Goal: Task Accomplishment & Management: Manage account settings

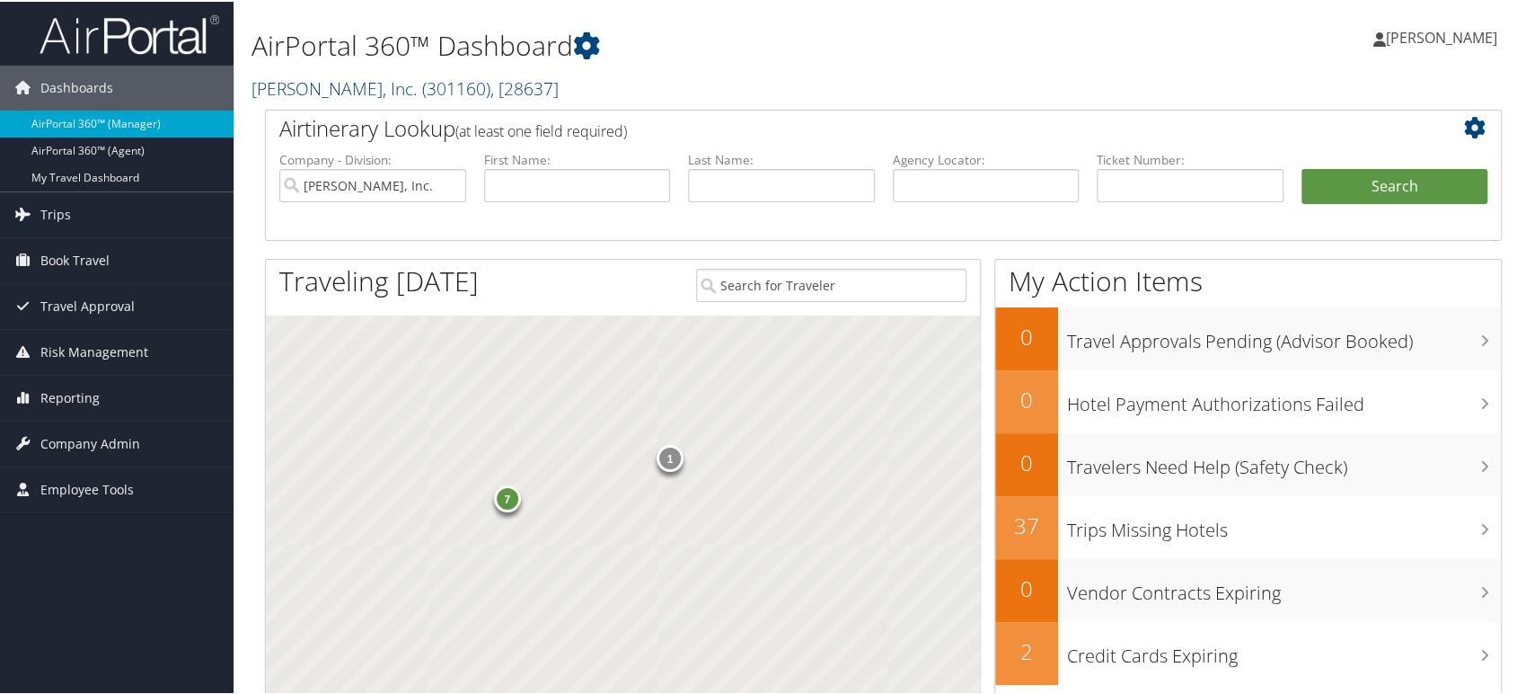
click at [491, 84] on span ", [ 28637 ]" at bounding box center [525, 87] width 68 height 24
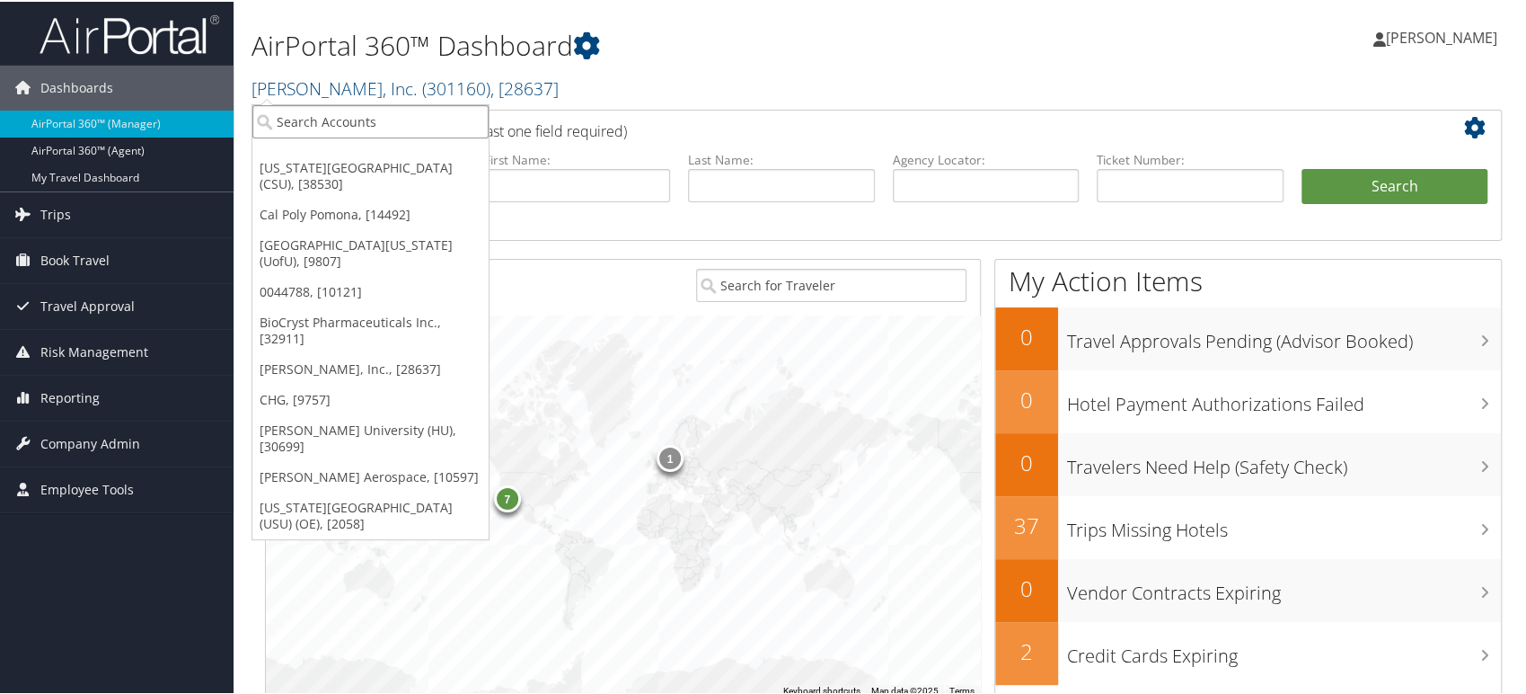
click at [428, 111] on input "search" at bounding box center [370, 119] width 236 height 33
paste input "STATEOFLA"
type input "STATEOFLA"
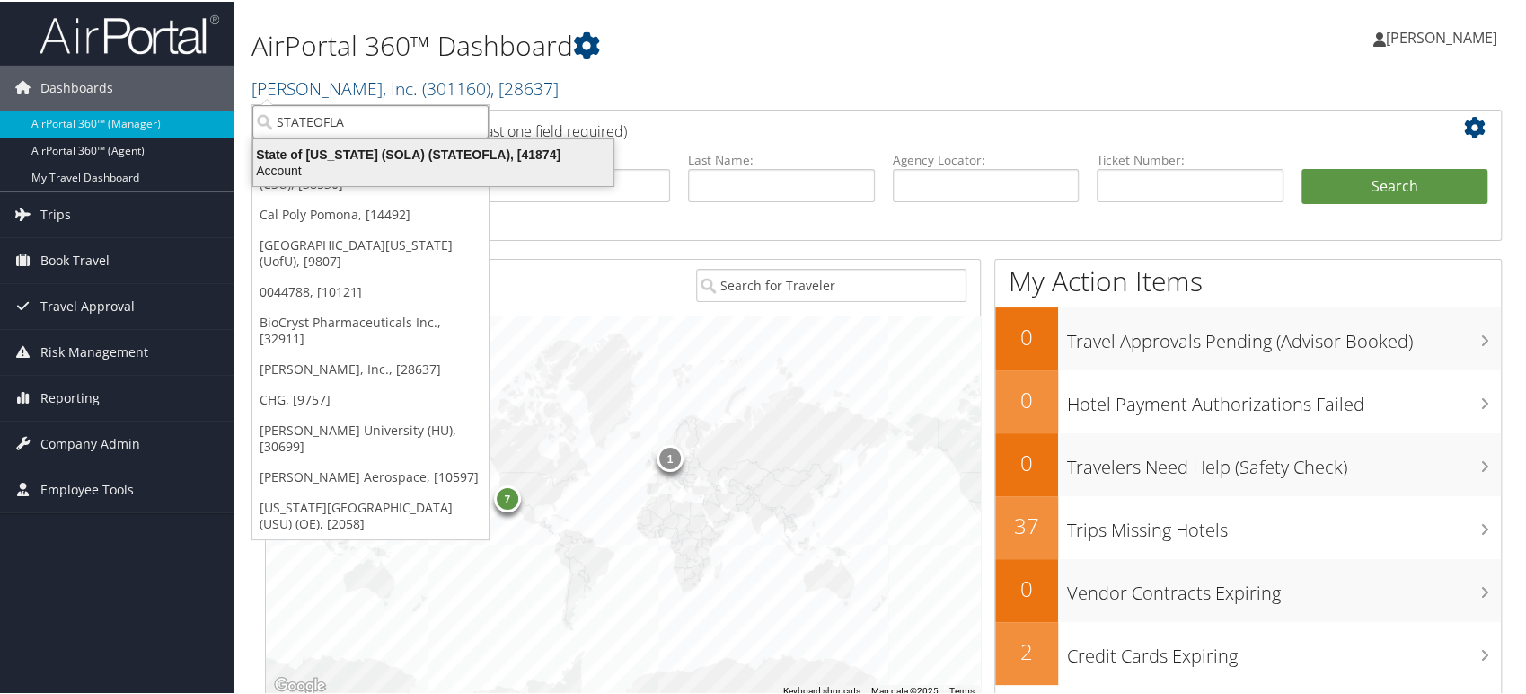
click at [363, 158] on div "State of Louisiana (SOLA) (STATEOFLA), [41874]" at bounding box center [434, 153] width 382 height 16
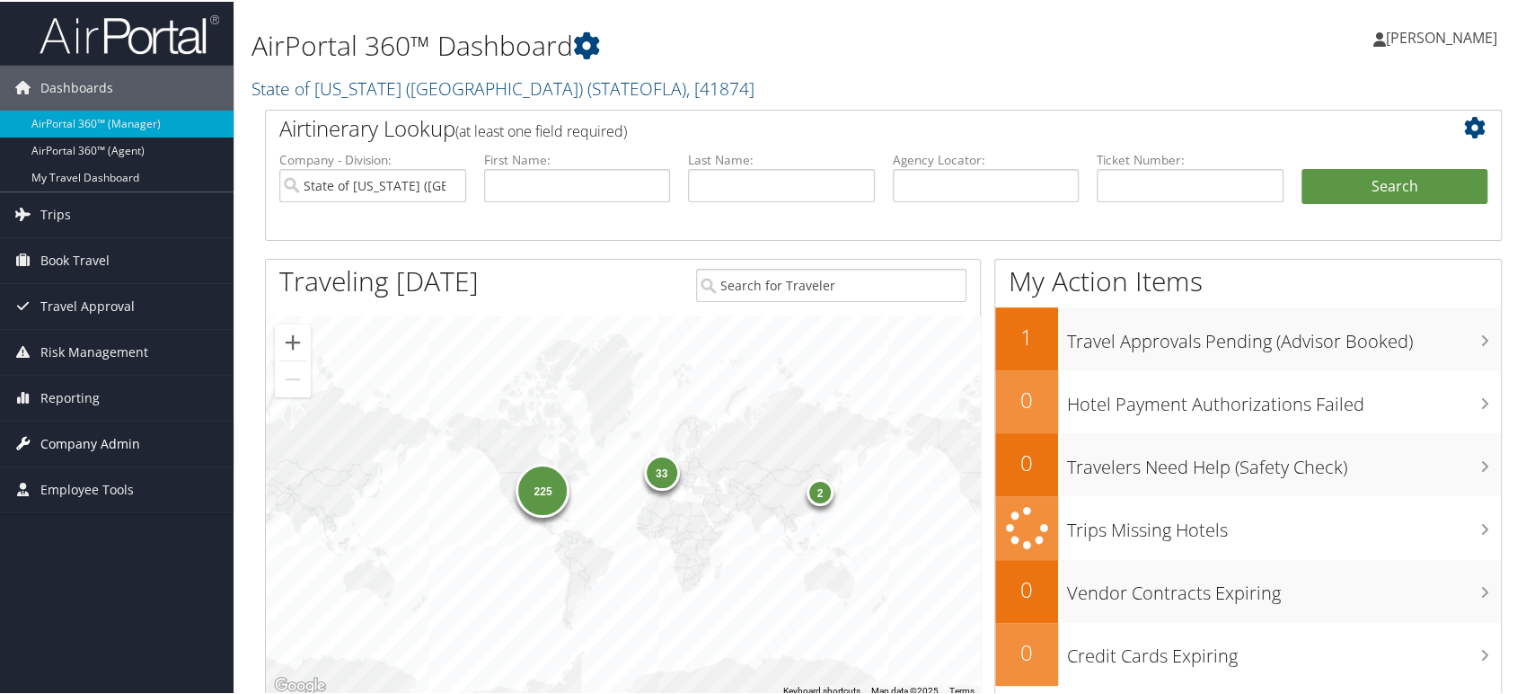
click at [115, 436] on span "Company Admin" at bounding box center [90, 442] width 100 height 45
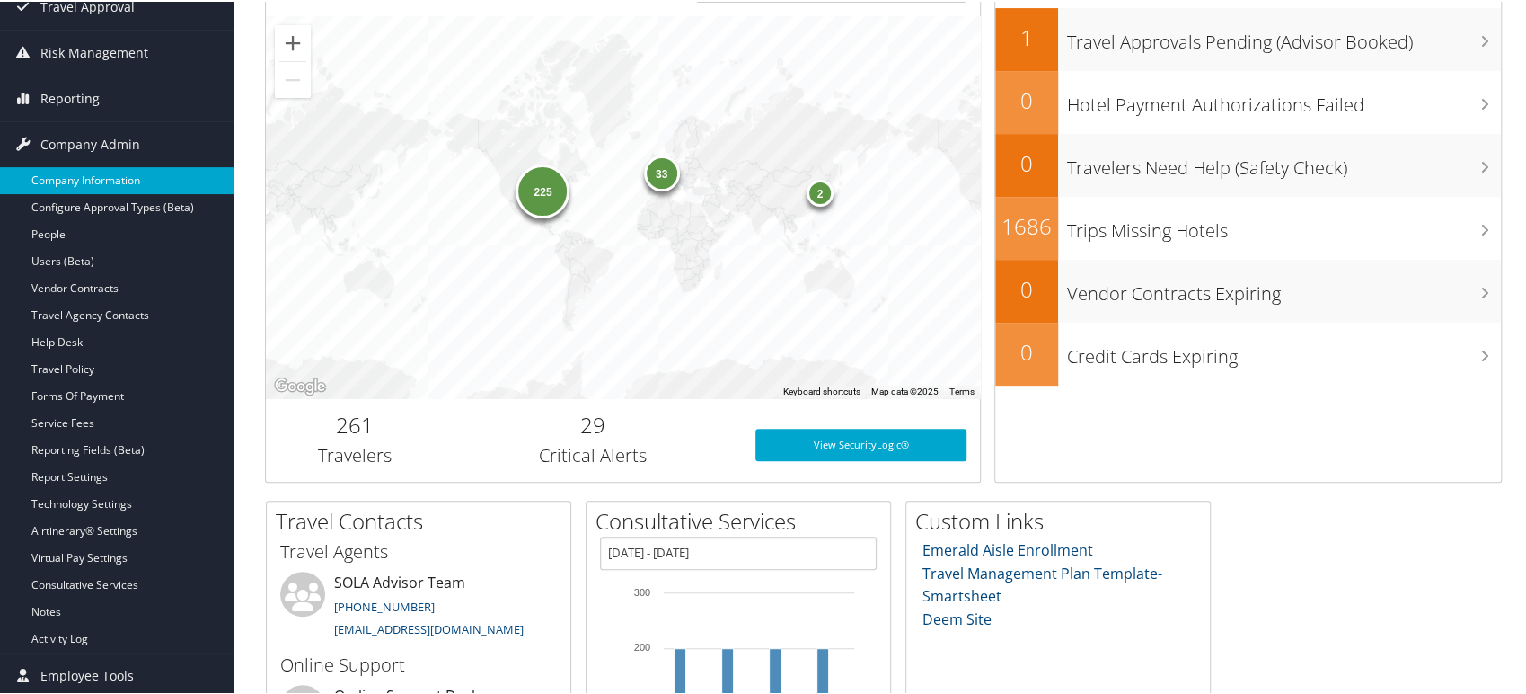
scroll to position [199, 0]
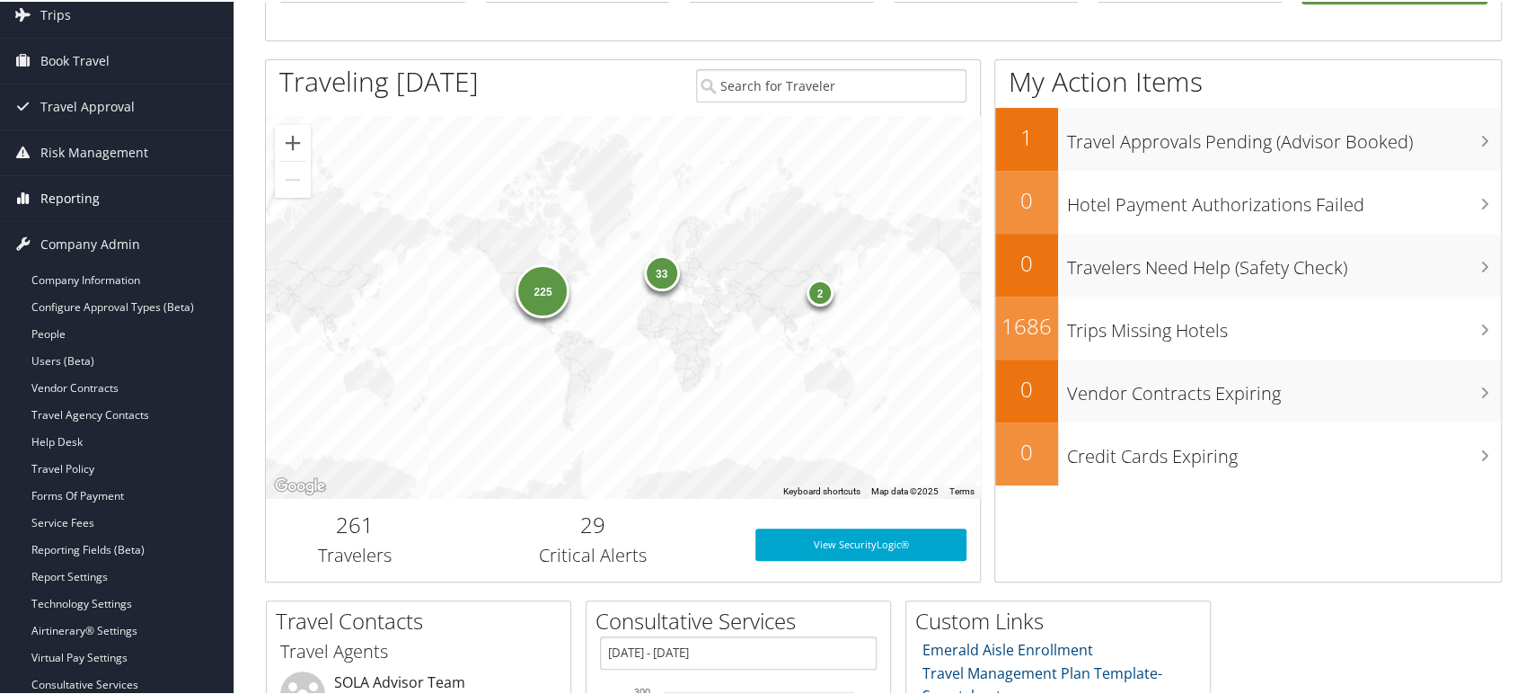
click at [63, 200] on span "Reporting" at bounding box center [69, 196] width 59 height 45
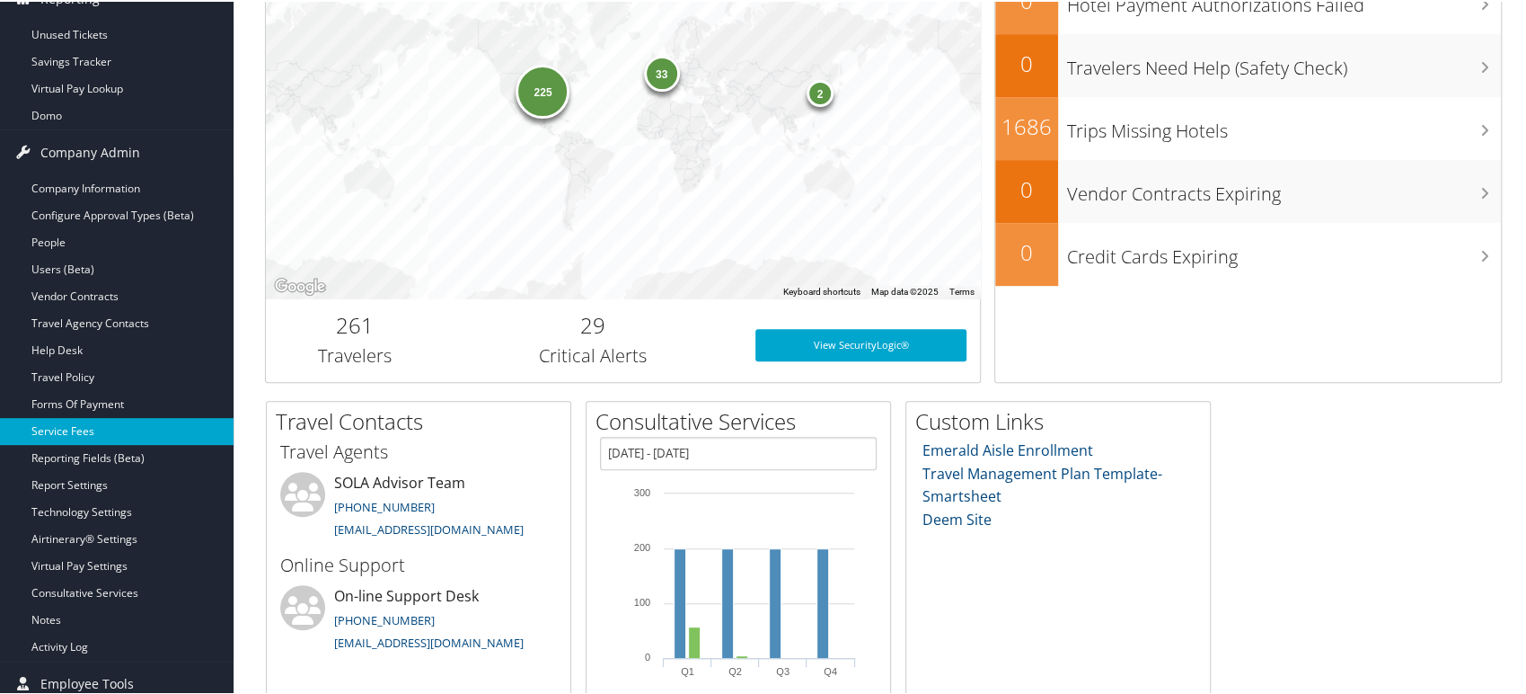
scroll to position [478, 0]
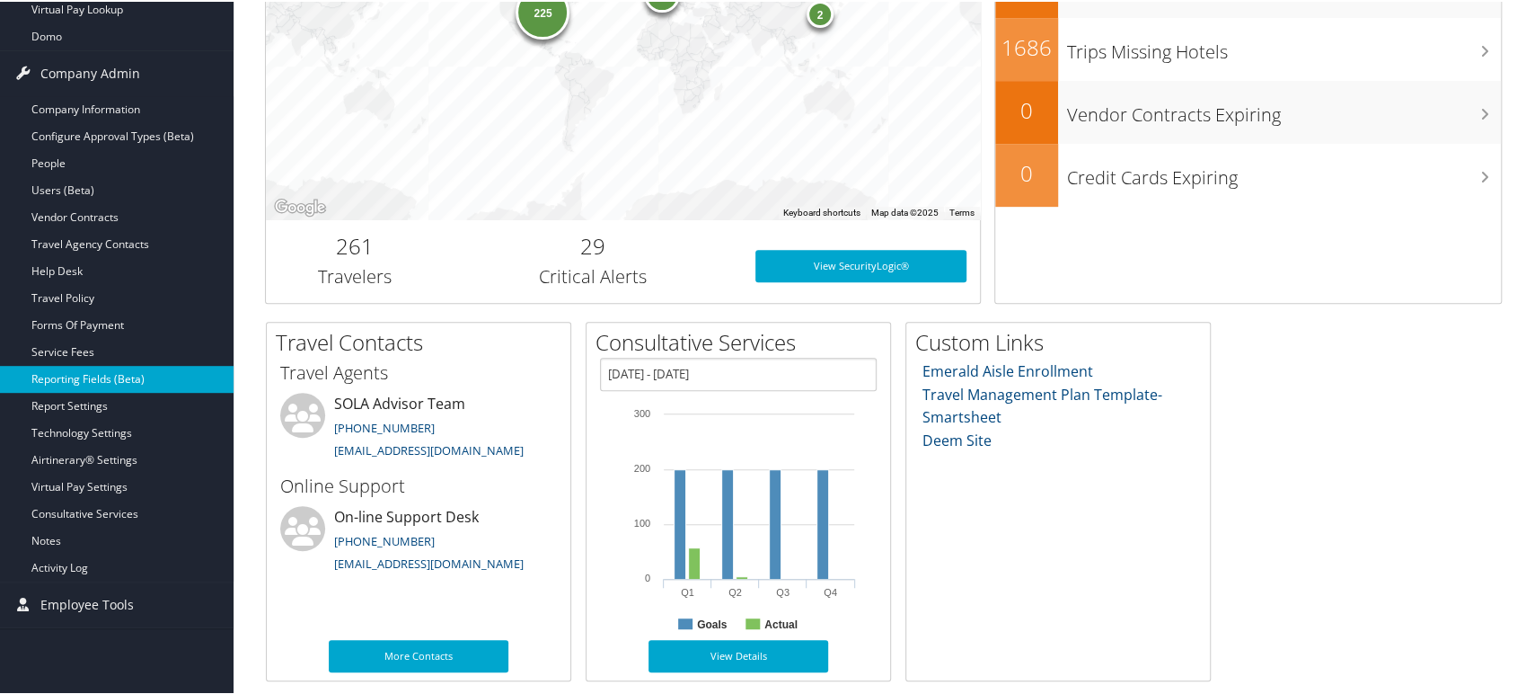
click at [133, 372] on link "Reporting Fields (Beta)" at bounding box center [117, 377] width 234 height 27
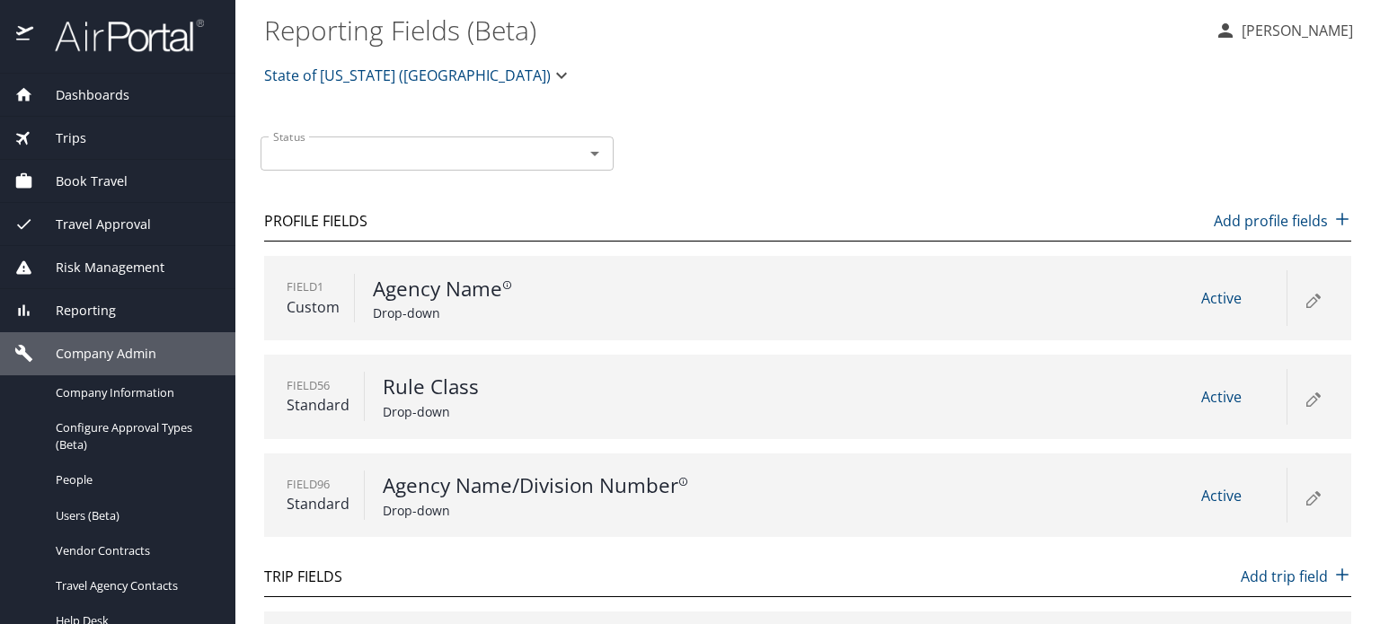
click at [1302, 307] on icon at bounding box center [1313, 299] width 22 height 22
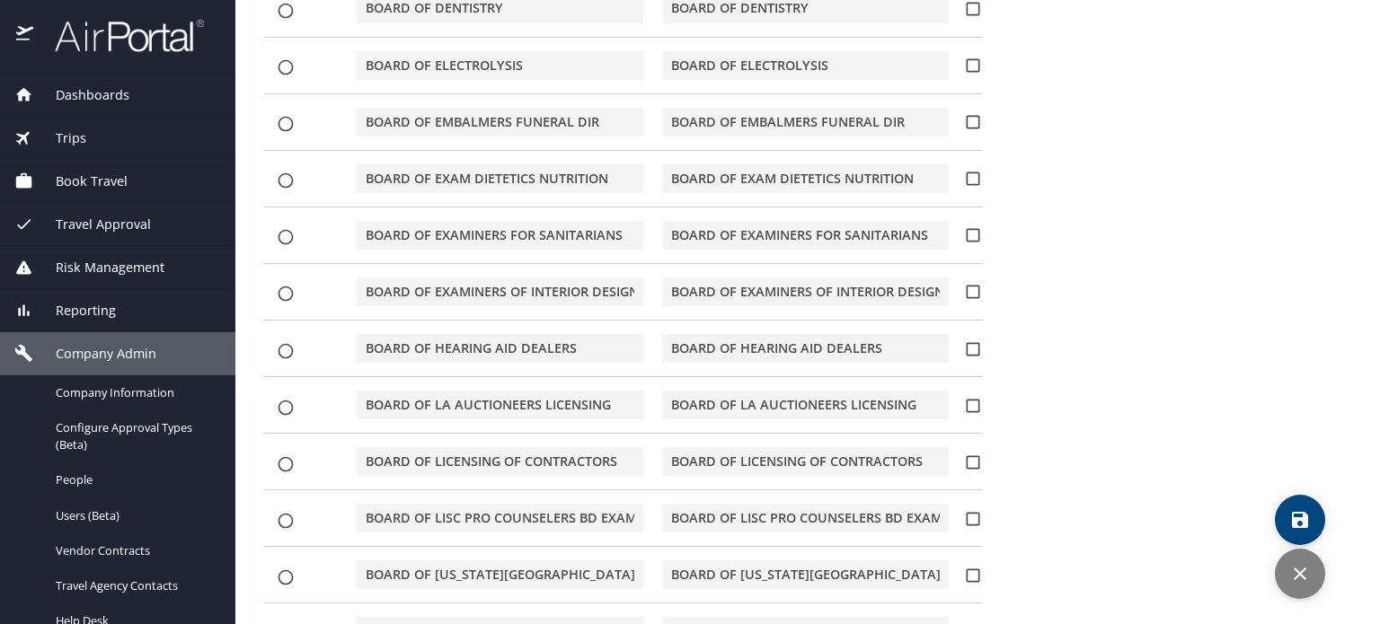
scroll to position [1537, 0]
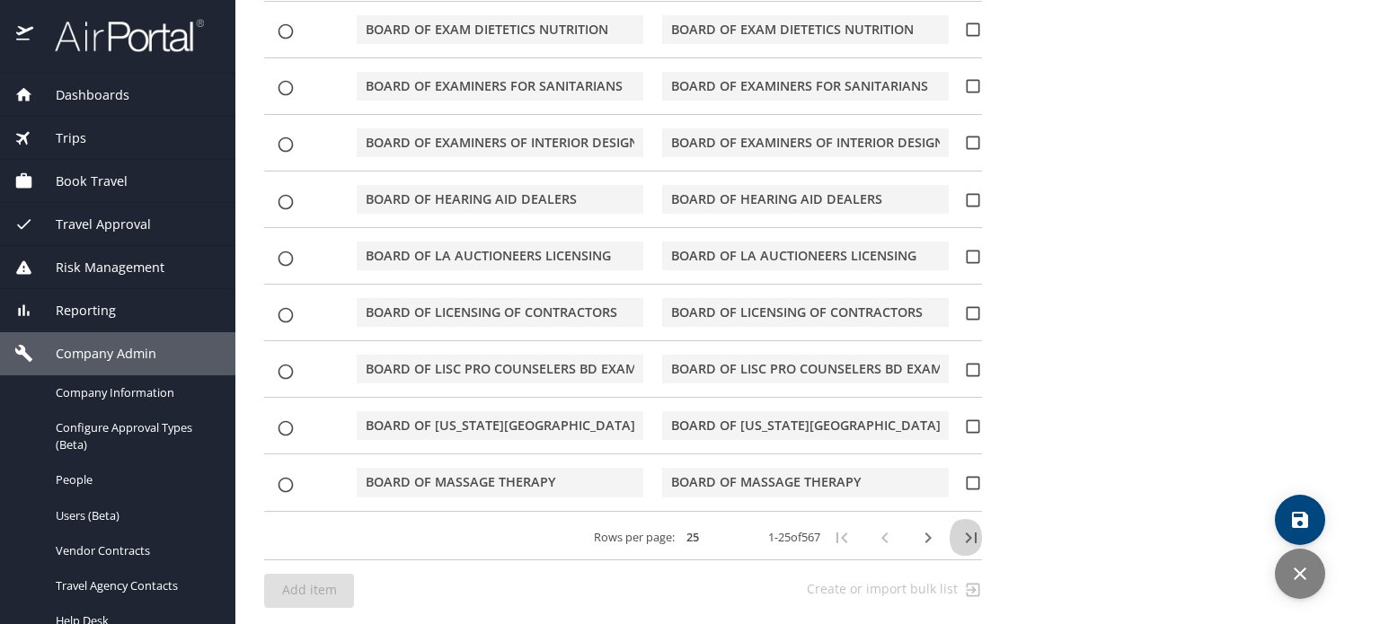
click at [950, 532] on button "button" at bounding box center [966, 538] width 32 height 43
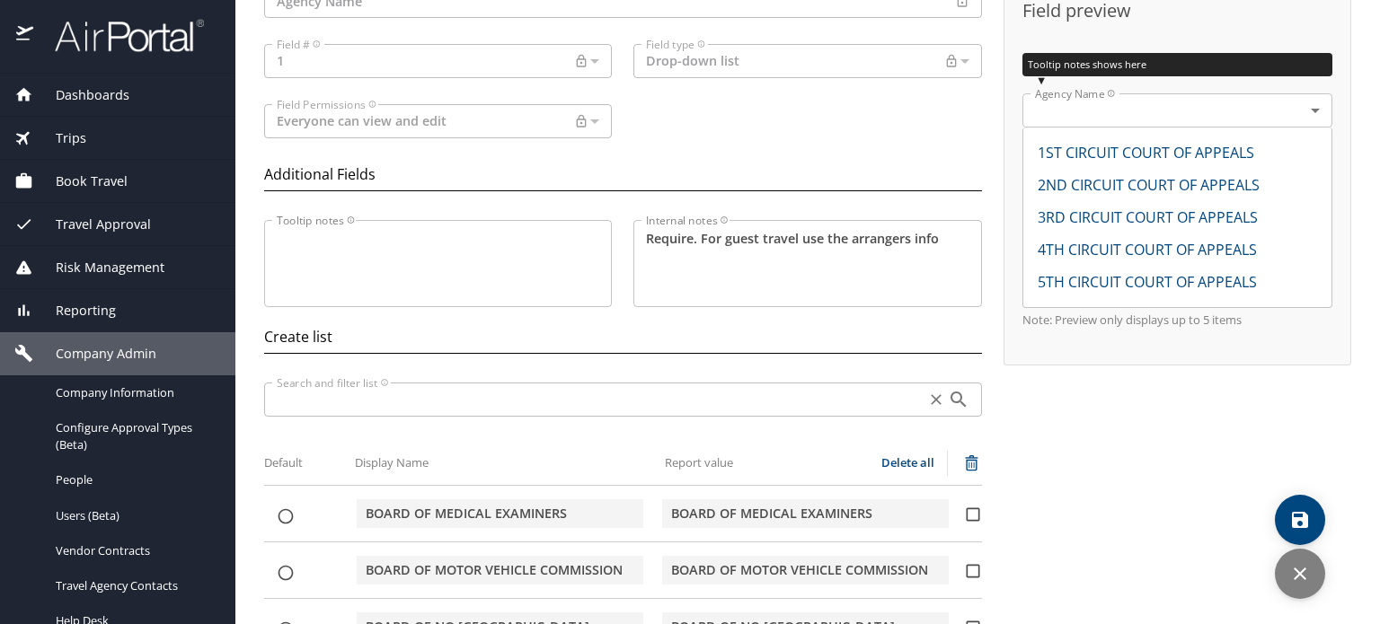
scroll to position [0, 0]
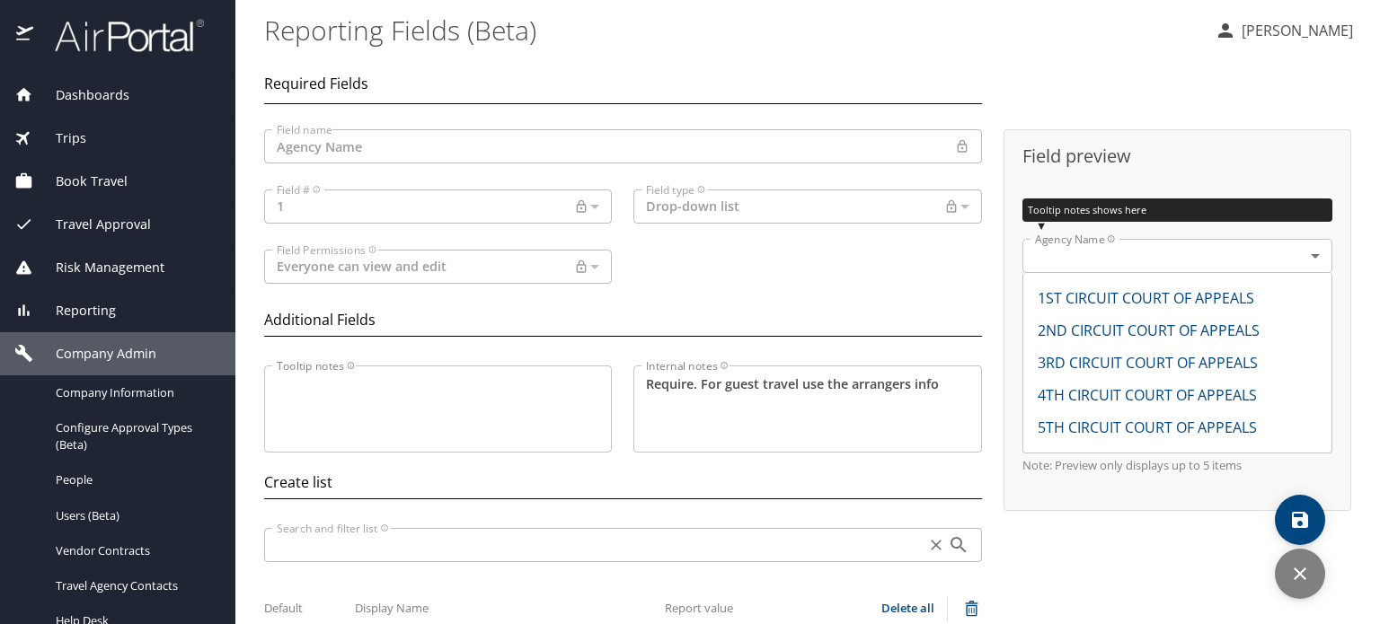
click at [592, 270] on div "Everyone can view and edit Open Field Permissions" at bounding box center [438, 267] width 348 height 34
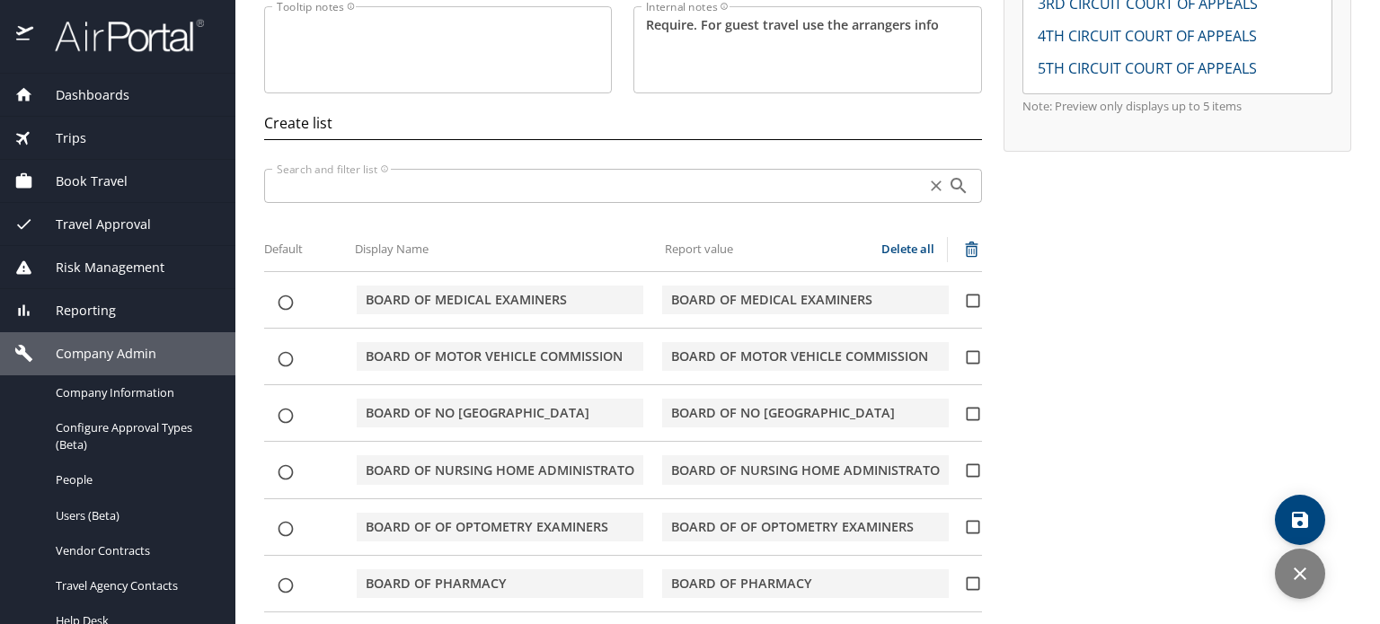
scroll to position [270, 0]
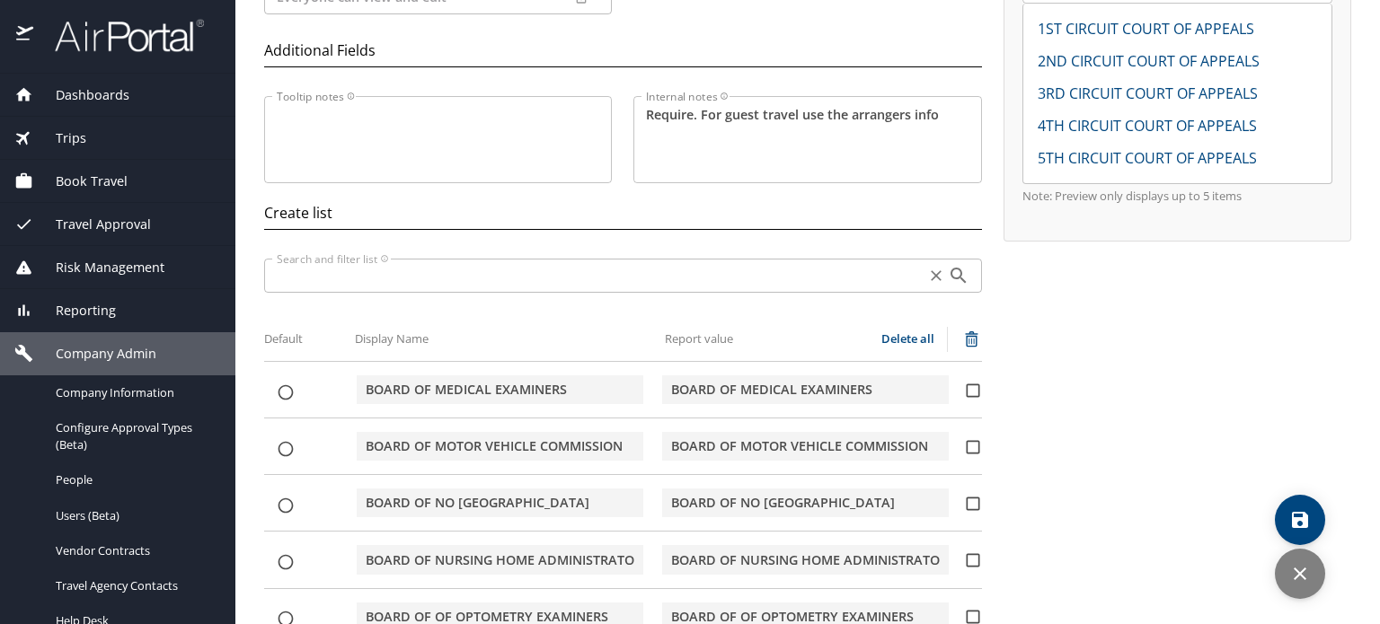
click at [949, 274] on icon "search" at bounding box center [959, 276] width 22 height 22
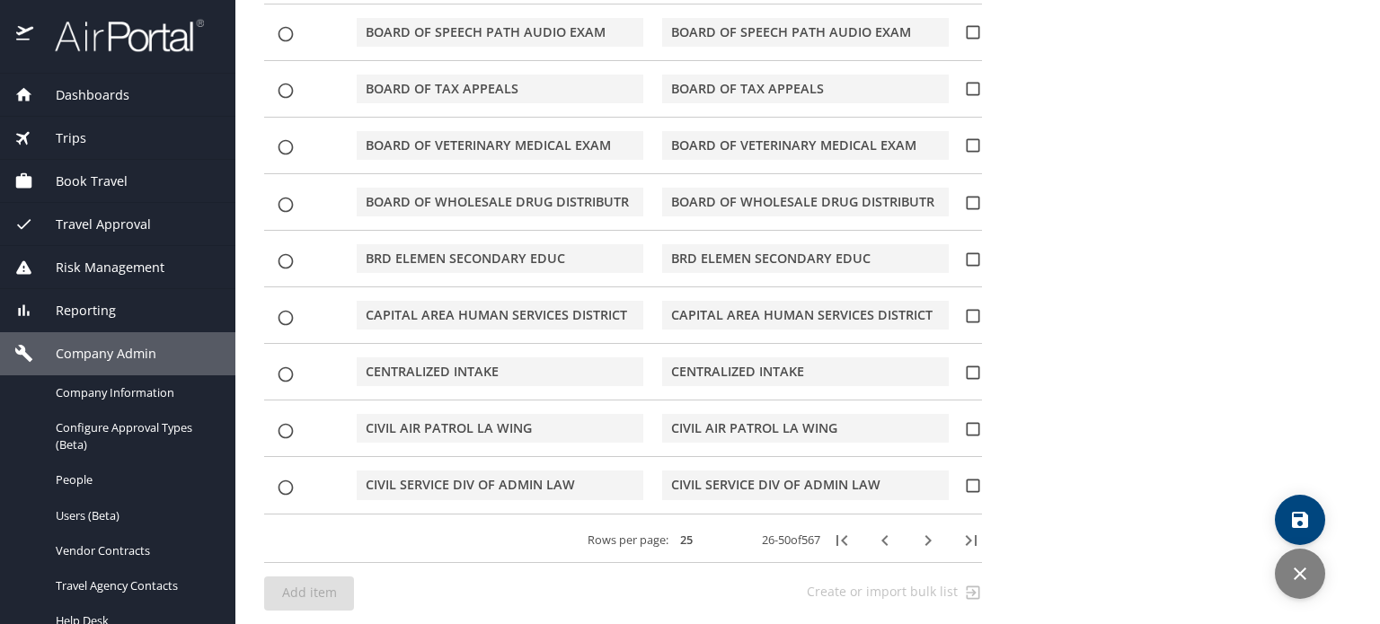
scroll to position [1537, 0]
click at [917, 533] on icon "button" at bounding box center [928, 538] width 22 height 22
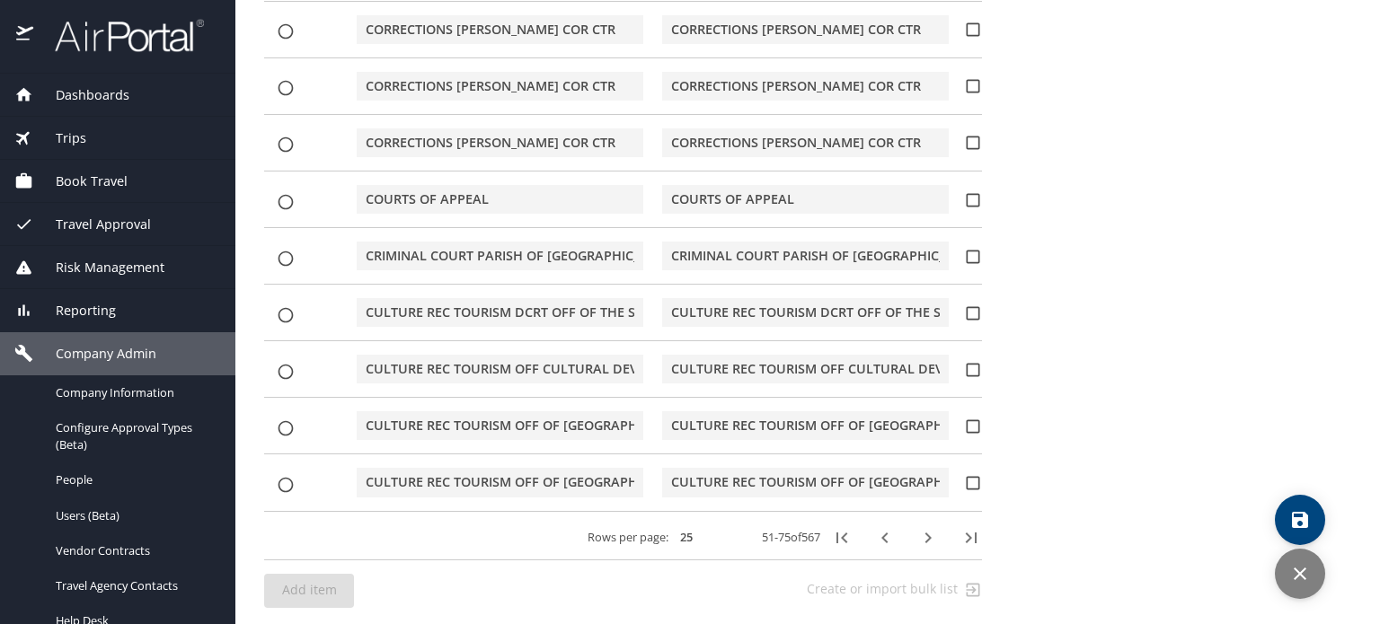
click at [924, 533] on icon "button" at bounding box center [927, 538] width 6 height 11
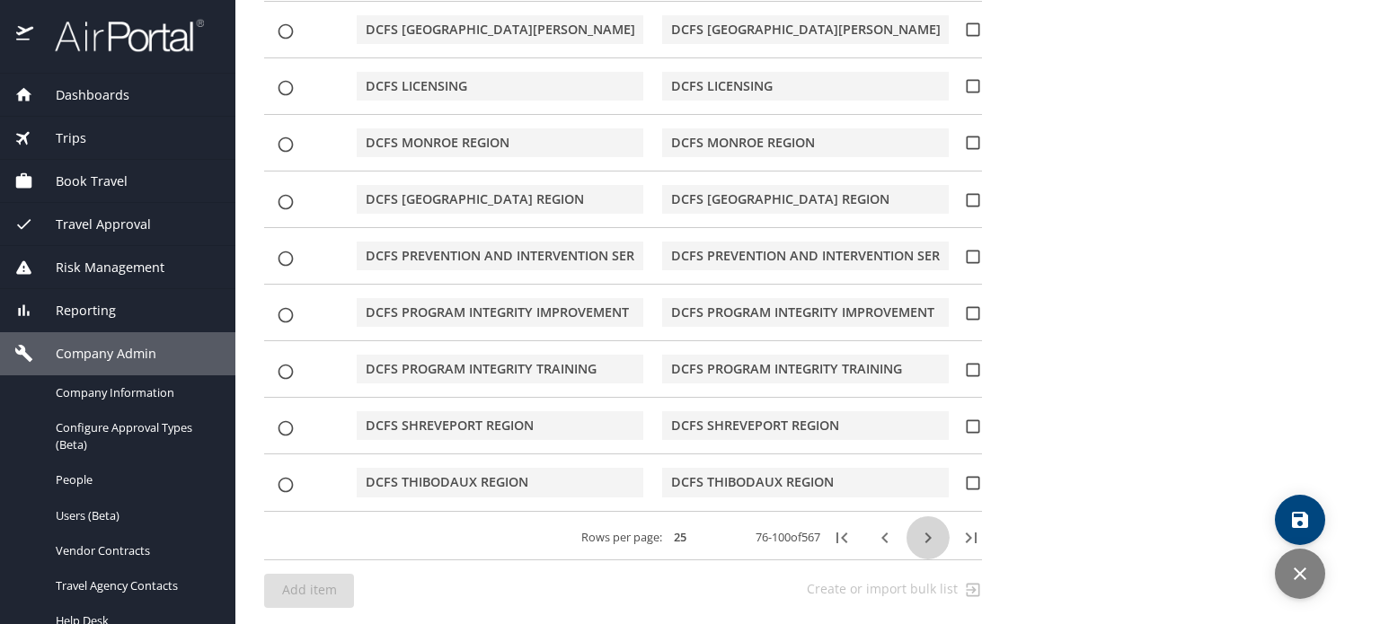
click at [924, 533] on icon "button" at bounding box center [927, 538] width 6 height 11
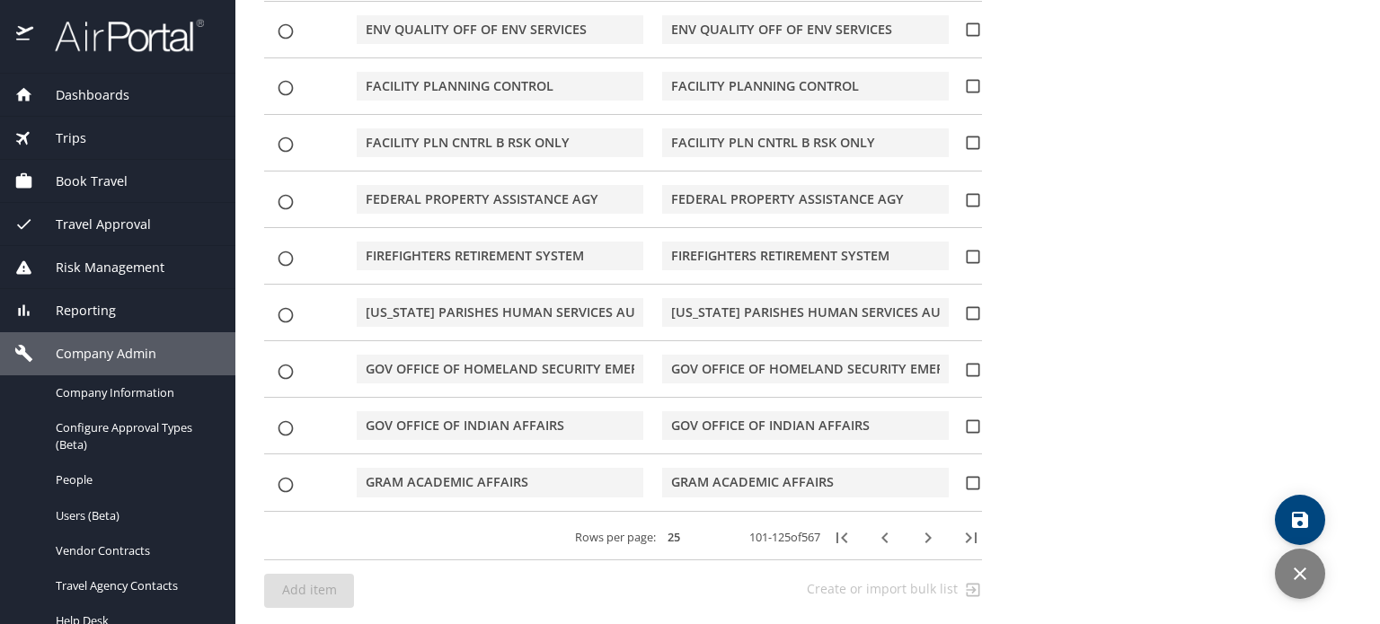
click at [924, 533] on icon "button" at bounding box center [927, 538] width 6 height 11
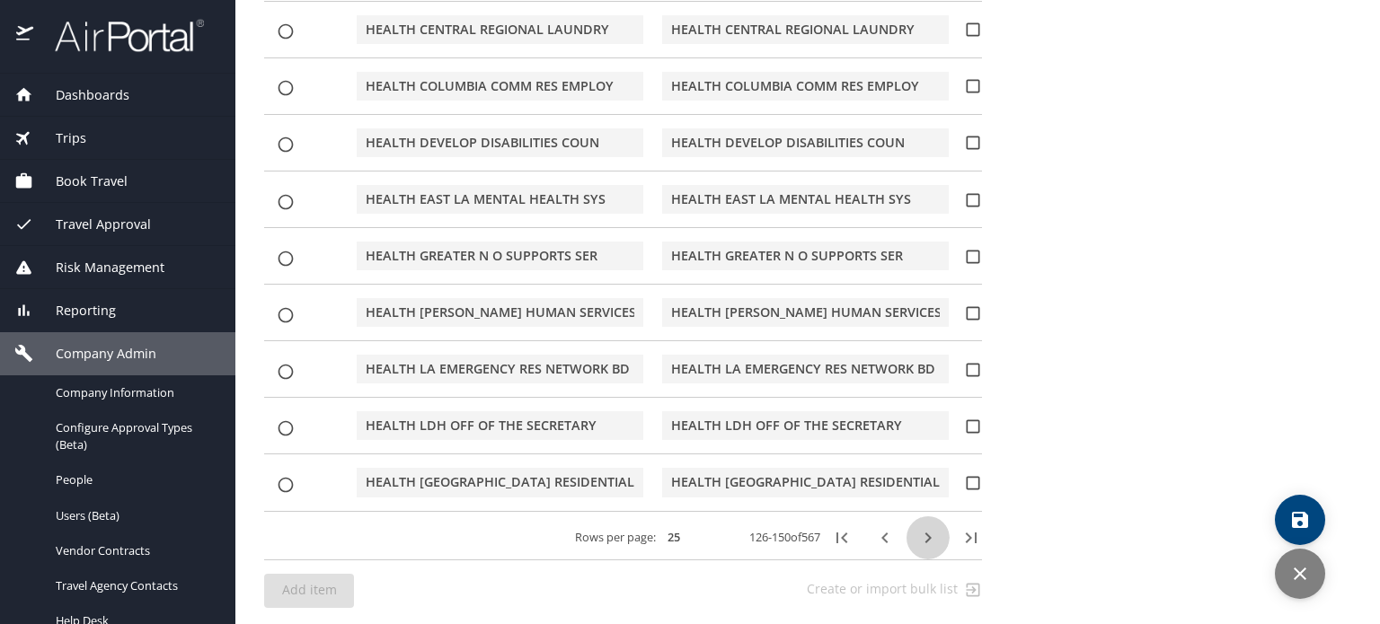
click at [924, 533] on icon "button" at bounding box center [927, 538] width 6 height 11
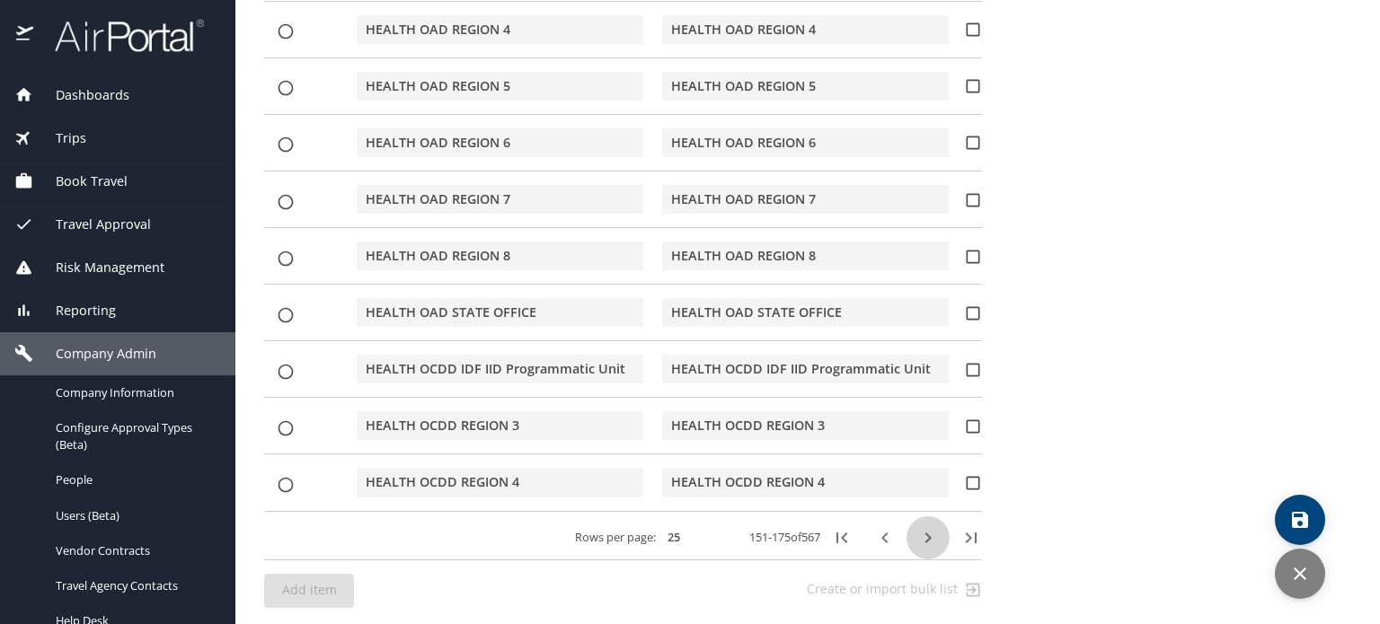
click at [924, 533] on icon "button" at bounding box center [927, 538] width 6 height 11
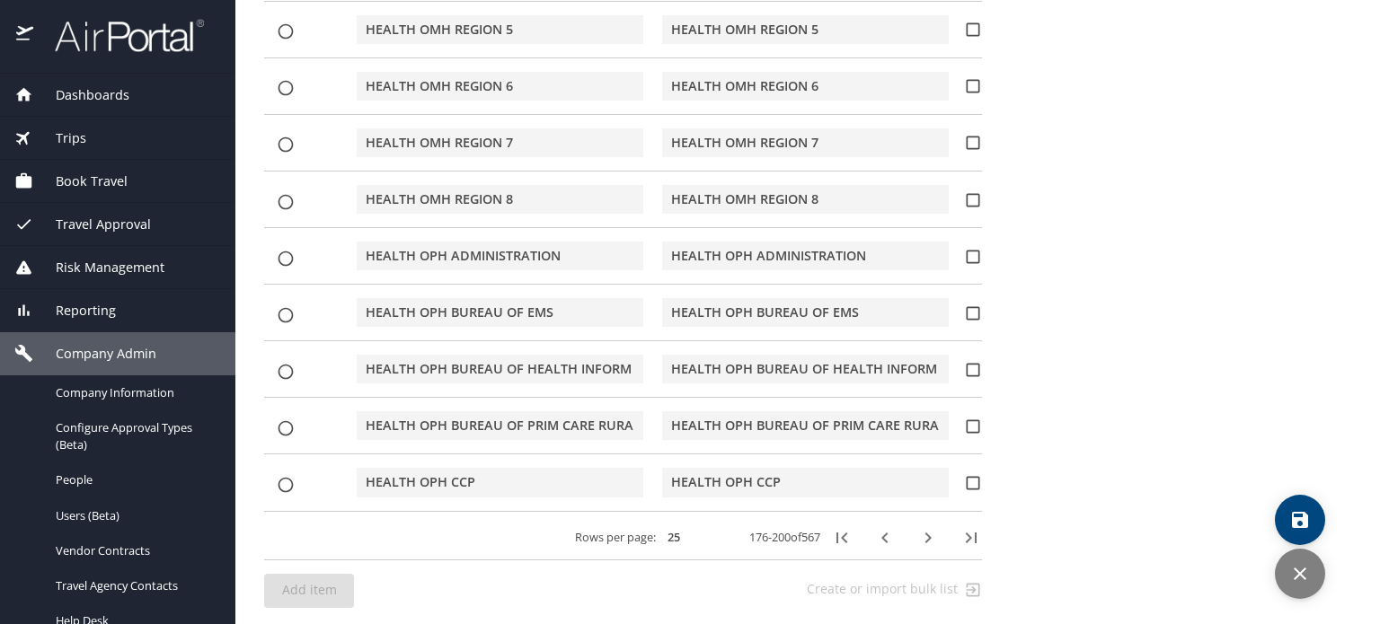
click at [924, 533] on icon "button" at bounding box center [927, 538] width 6 height 11
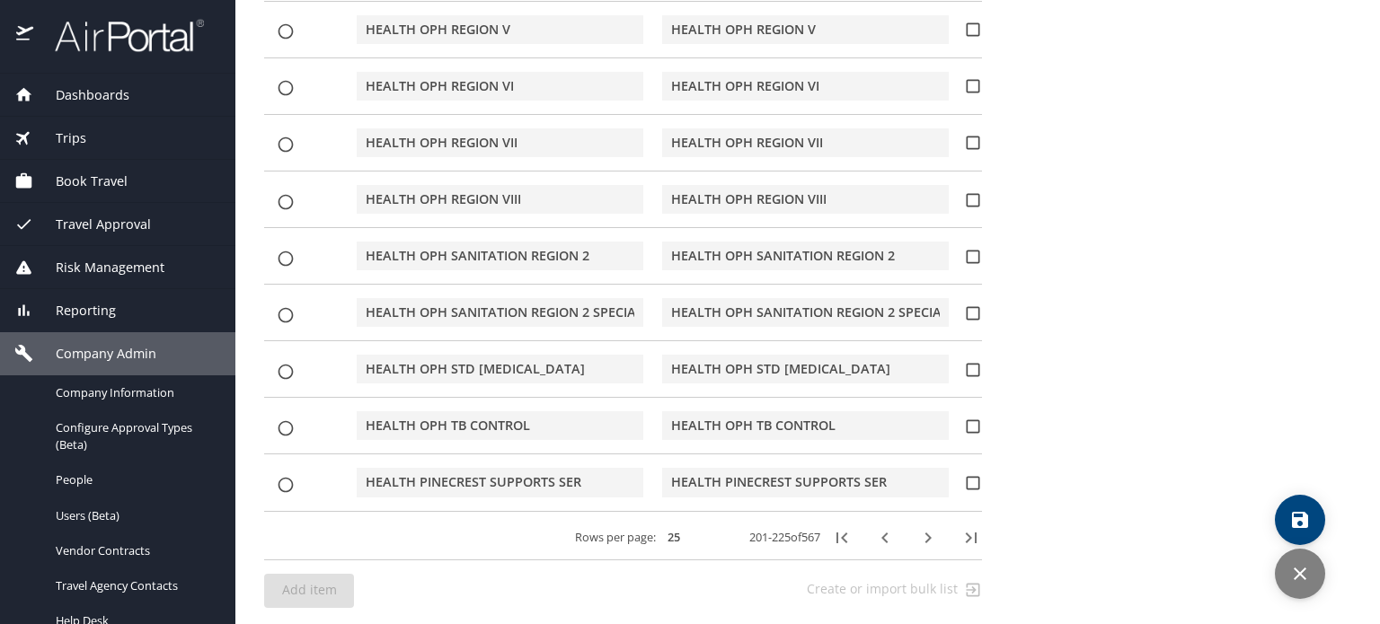
click at [924, 533] on icon "button" at bounding box center [927, 538] width 6 height 11
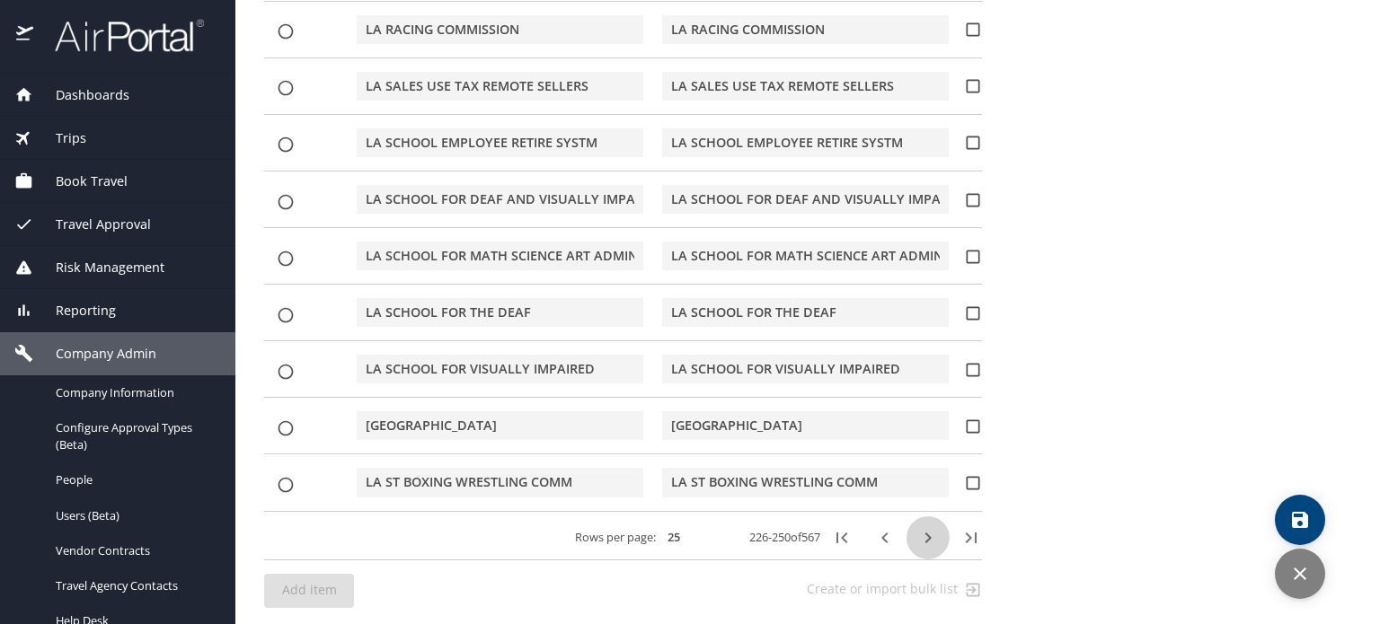
click at [917, 538] on icon "button" at bounding box center [928, 538] width 22 height 22
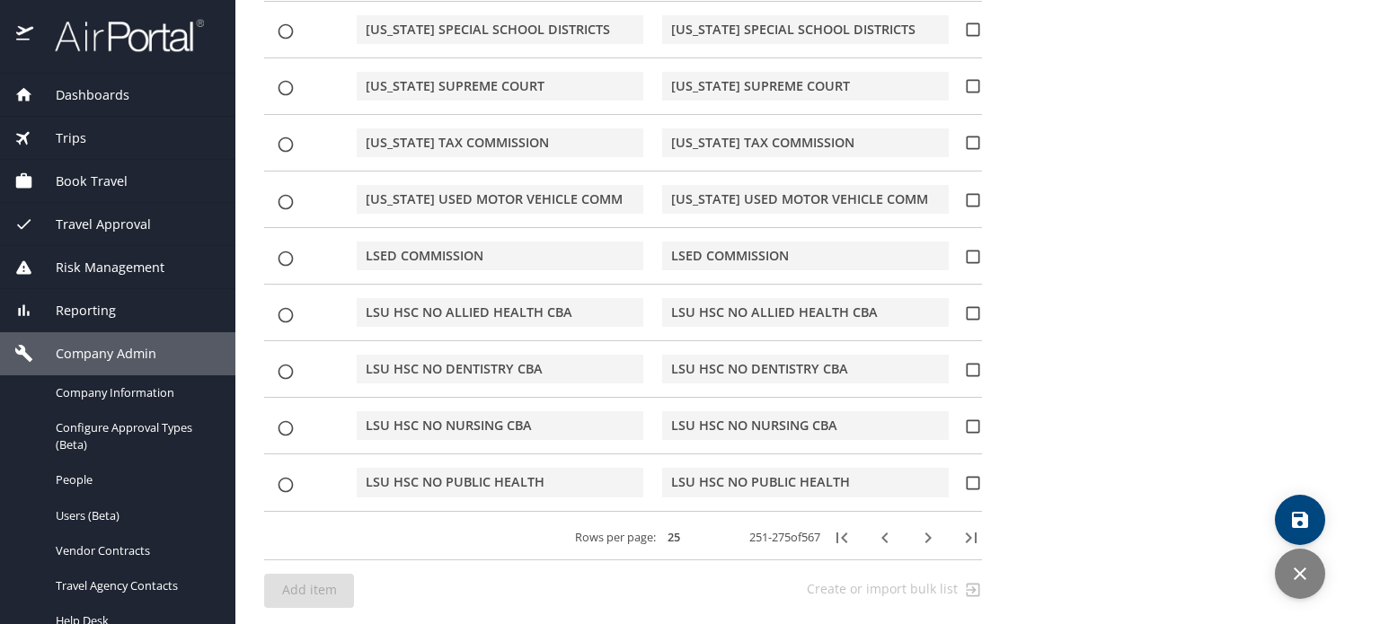
click at [919, 537] on icon "button" at bounding box center [928, 538] width 22 height 22
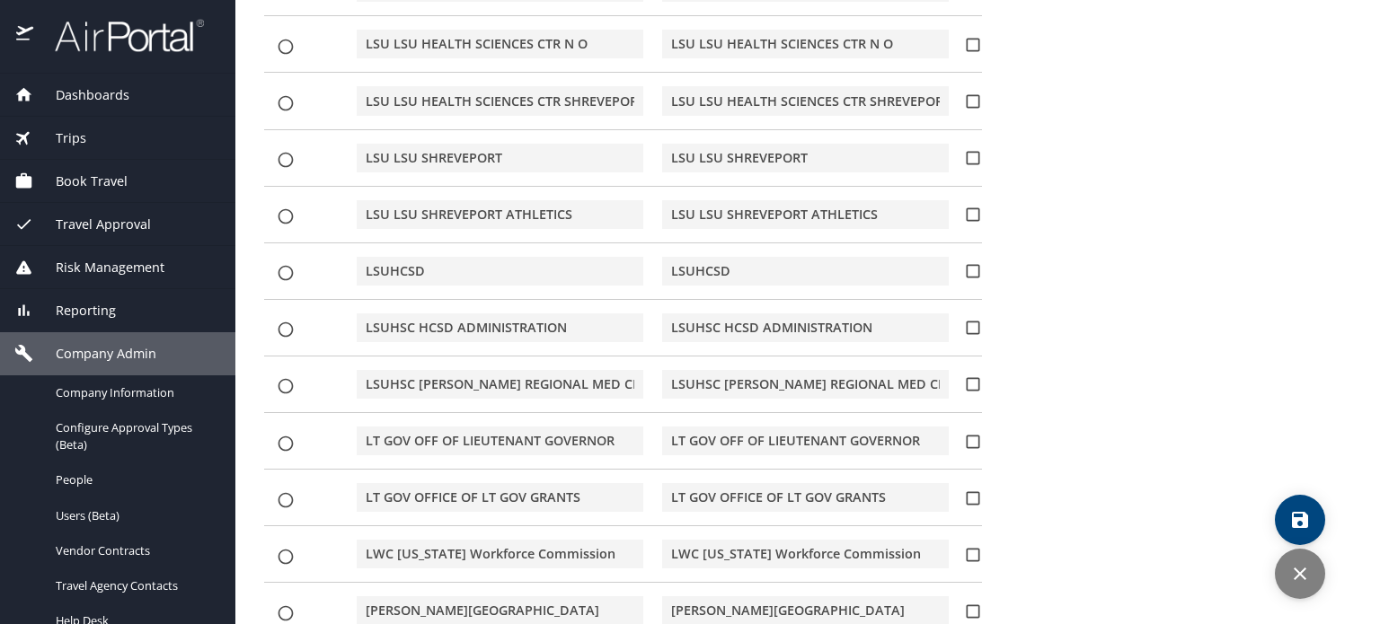
scroll to position [639, 0]
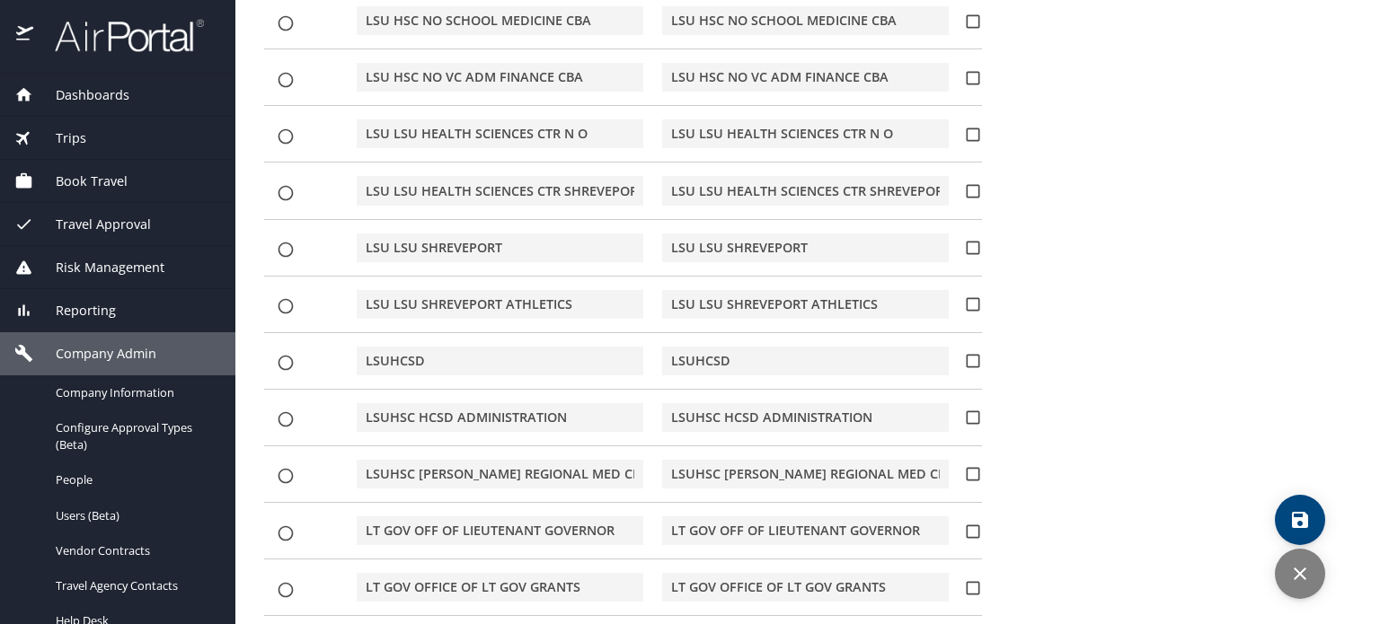
click at [826, 199] on input "LSU LSU HEALTH SCIENCES CTR SHREVEPORT" at bounding box center [805, 190] width 269 height 27
drag, startPoint x: 666, startPoint y: 186, endPoint x: 954, endPoint y: 190, distance: 288.4
click at [954, 190] on tr "LSU LSU HEALTH SCIENCES CTR SHREVEPORT LSU LSU HEALTH SCIENCES CTR SHREVEPORT" at bounding box center [623, 197] width 718 height 43
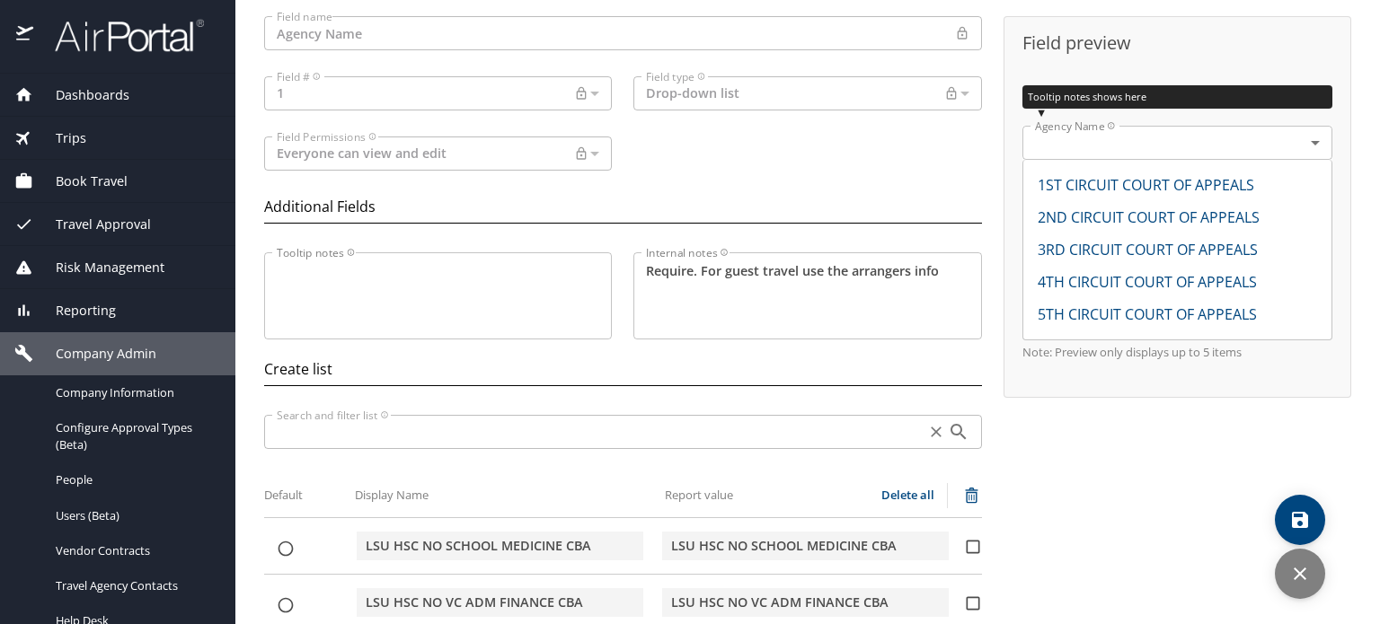
scroll to position [0, 0]
